Goal: Information Seeking & Learning: Learn about a topic

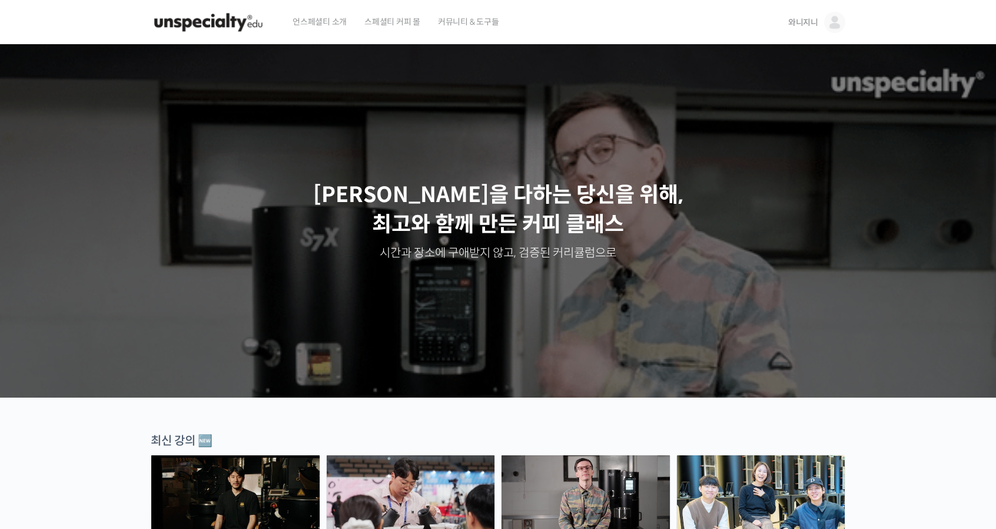
click at [811, 21] on span "와니지니" at bounding box center [803, 22] width 30 height 11
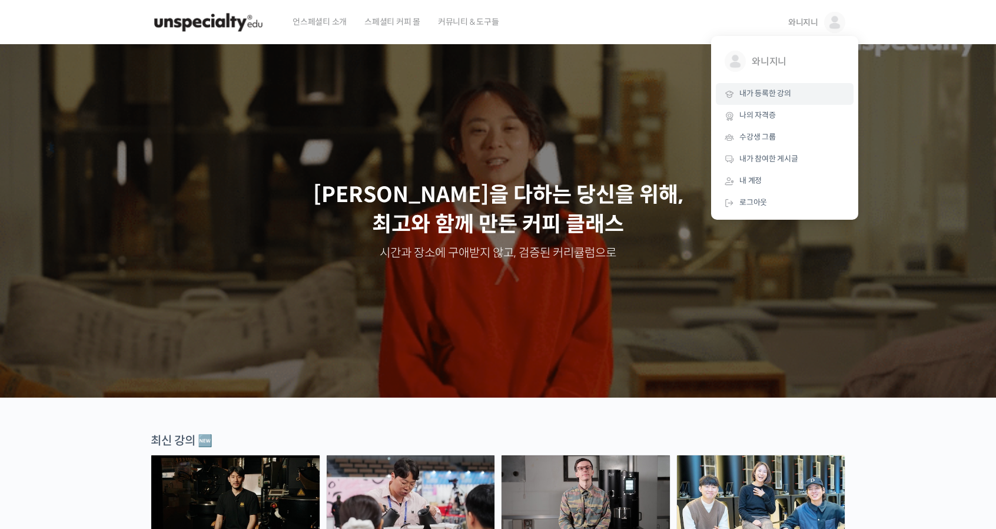
click at [756, 94] on span "내가 등록한 강의" at bounding box center [766, 93] width 52 height 10
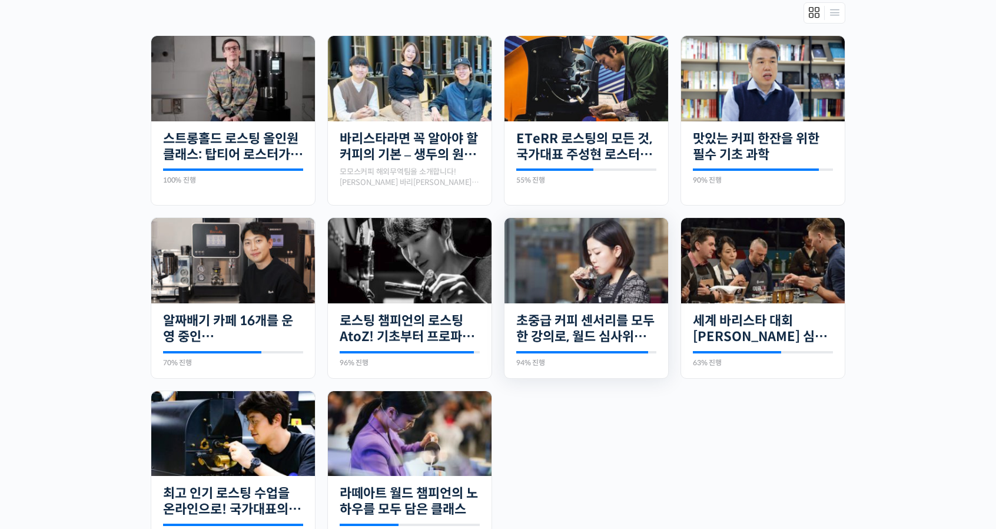
scroll to position [294, 0]
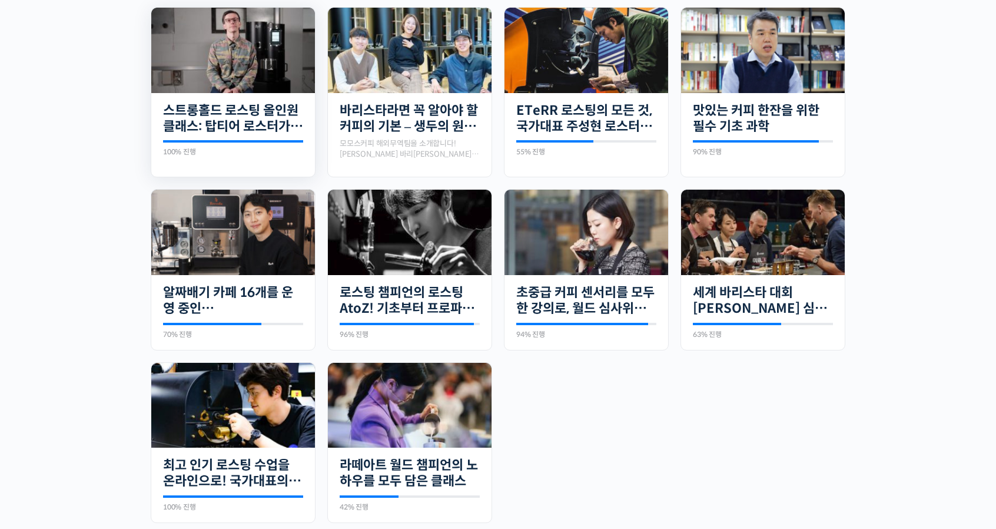
click at [225, 69] on img at bounding box center [233, 50] width 164 height 85
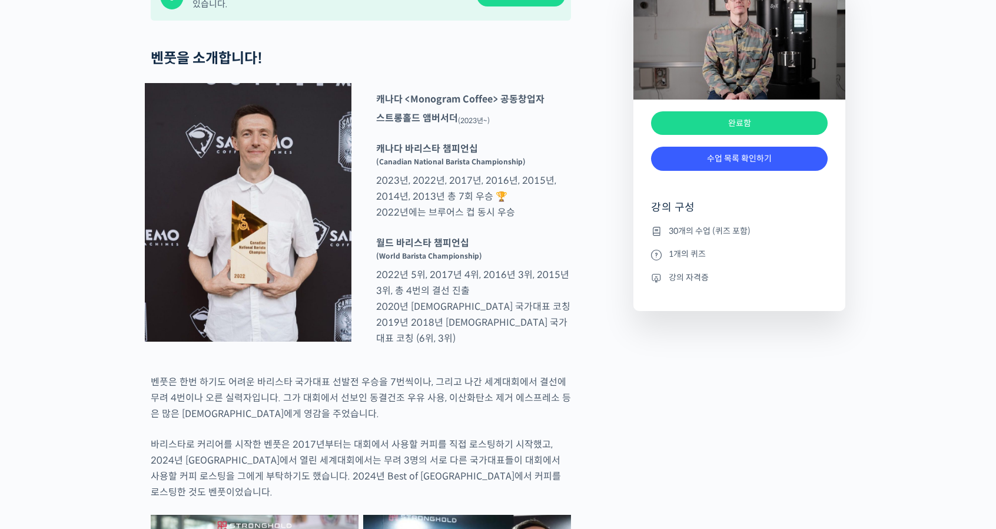
scroll to position [589, 0]
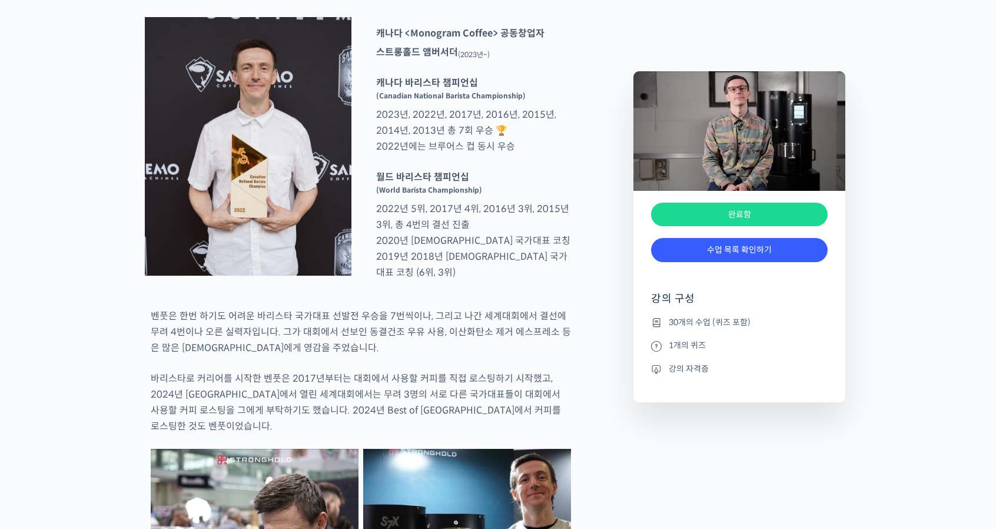
click at [742, 210] on div "완료함" at bounding box center [739, 215] width 177 height 24
click at [733, 247] on link "수업 목록 확인하기" at bounding box center [739, 250] width 177 height 24
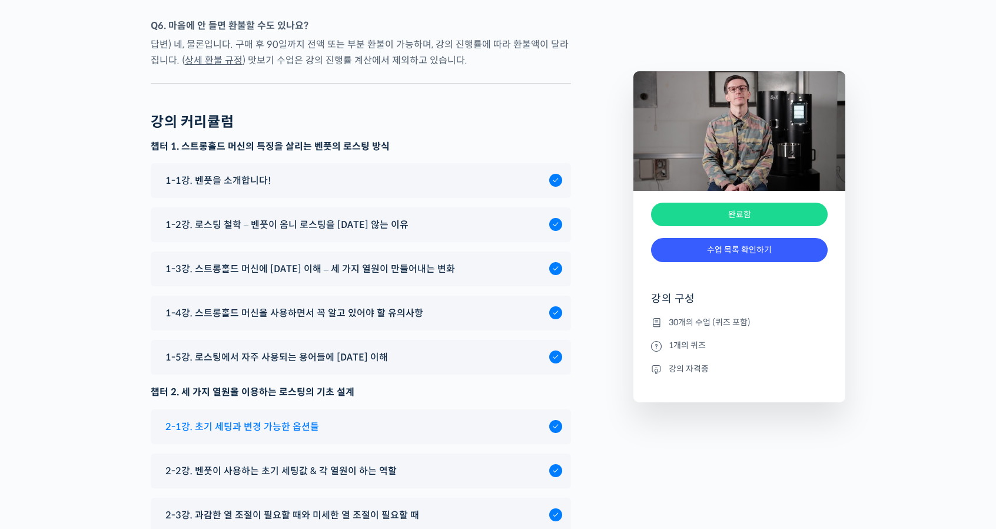
scroll to position [5794, 0]
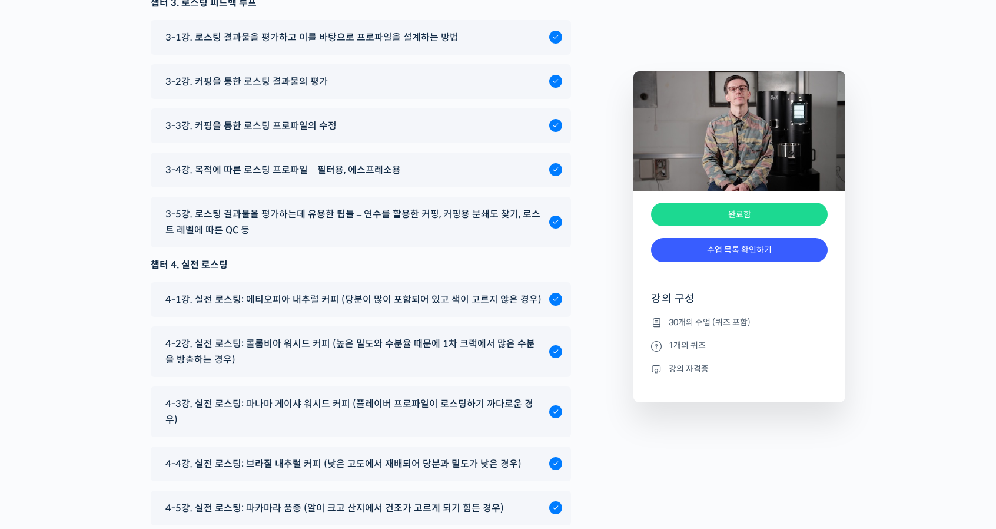
scroll to position [6324, 0]
click at [342, 45] on span "3-1강. 로스팅 결과물을 평가하고 이를 바탕으로 프로파일을 설계하는 방법" at bounding box center [311, 37] width 293 height 16
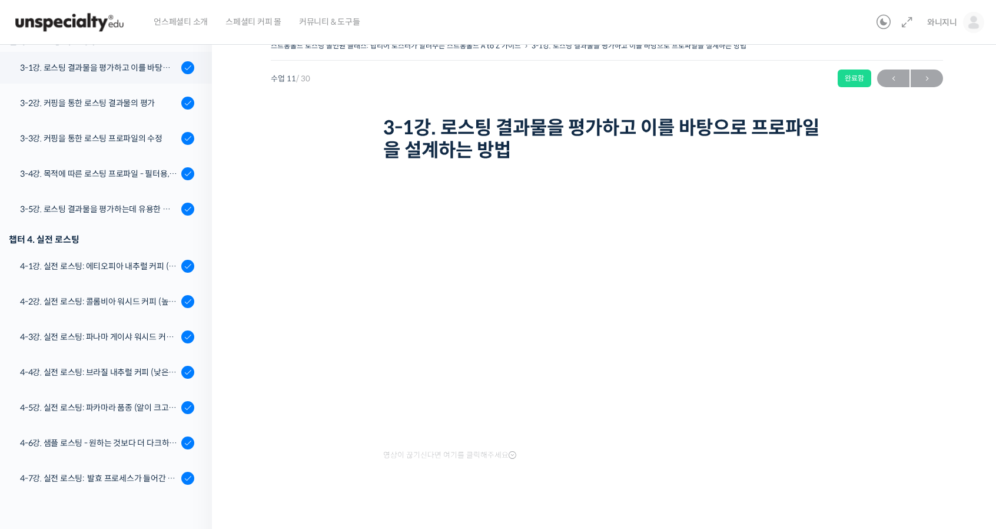
scroll to position [27, 0]
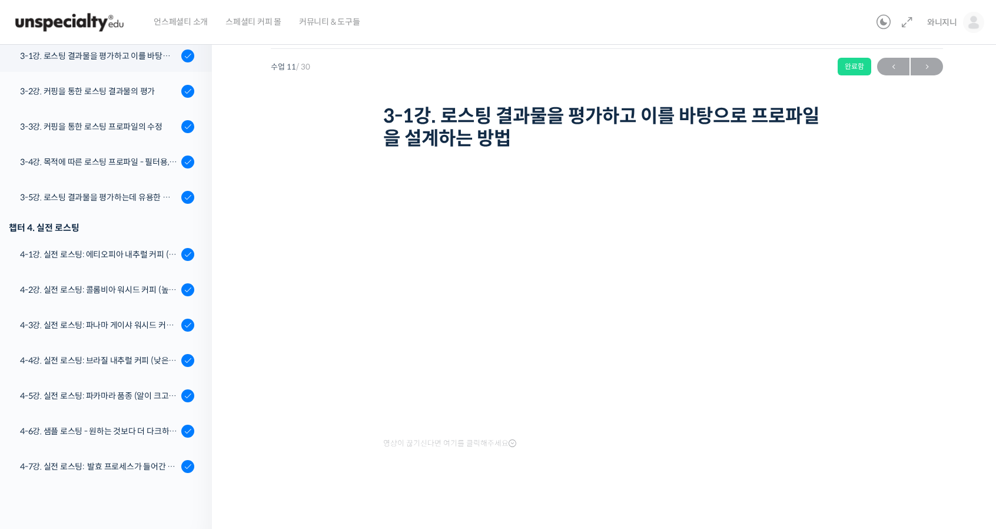
click at [700, 471] on div "영상이 끊기신다면 여기를 클릭해주세요" at bounding box center [607, 330] width 448 height 353
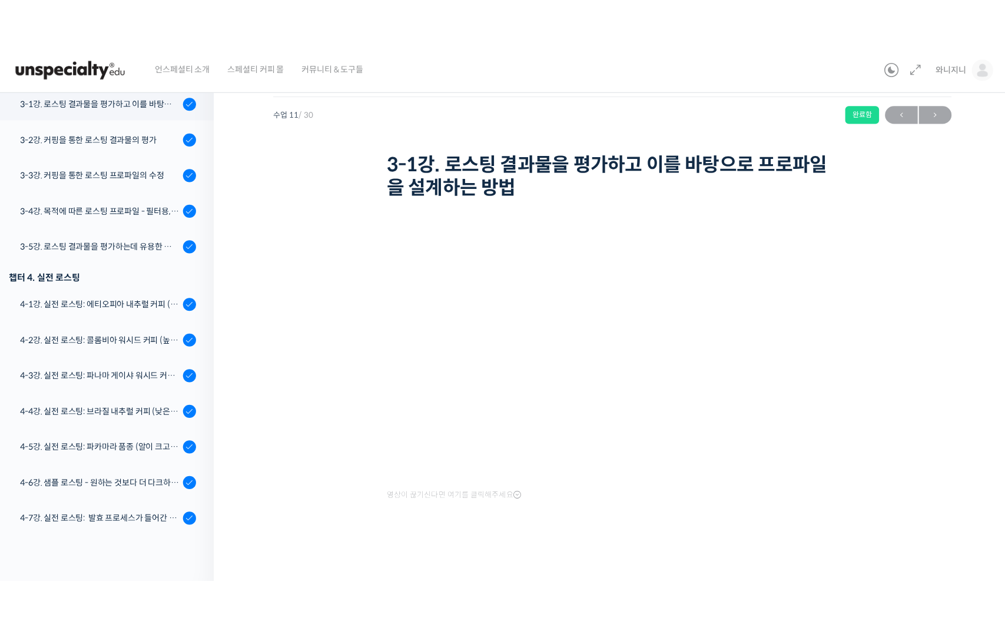
scroll to position [0, 0]
